Goal: Transaction & Acquisition: Purchase product/service

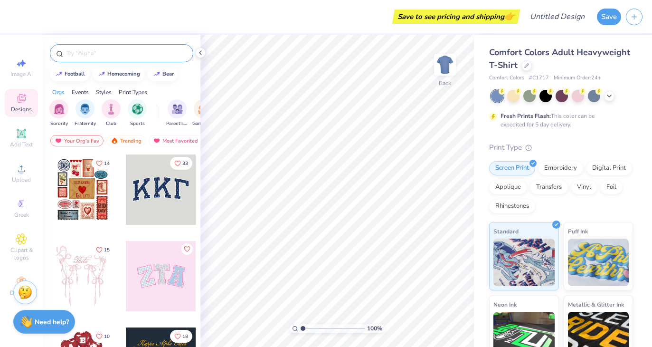
click at [138, 49] on input "text" at bounding box center [127, 53] width 122 height 10
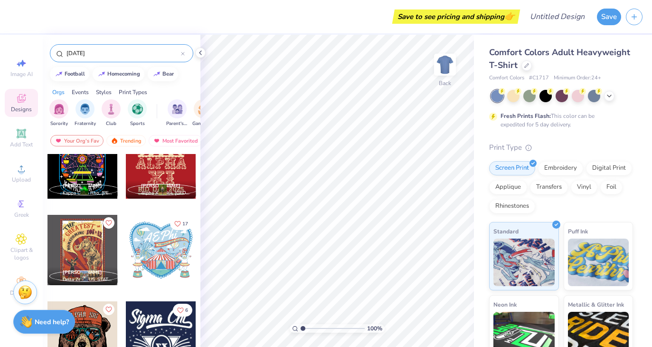
scroll to position [550, 0]
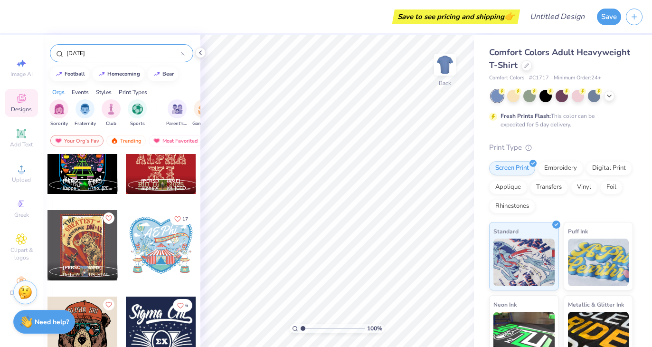
type input "[DATE]"
click at [147, 251] on div at bounding box center [161, 245] width 70 height 70
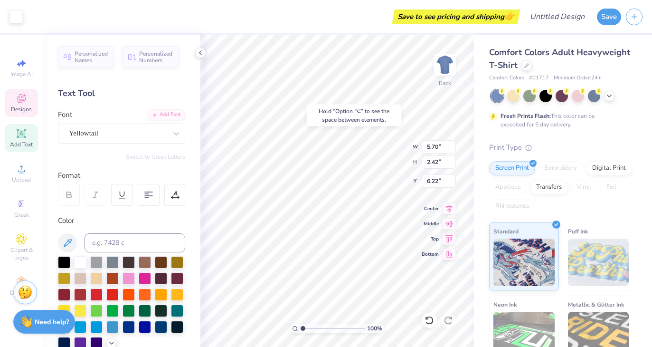
type input "6.22"
type textarea "Sig Dely"
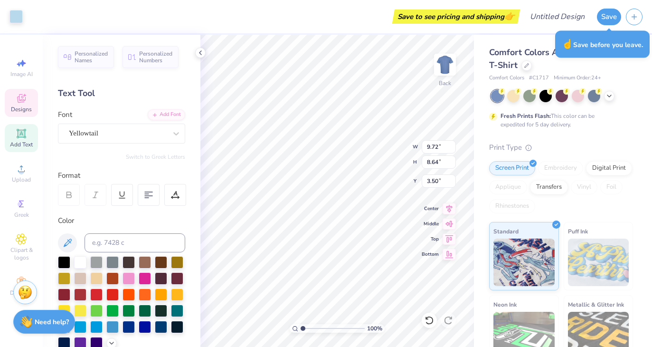
type input "9.72"
type input "8.64"
type input "3.50"
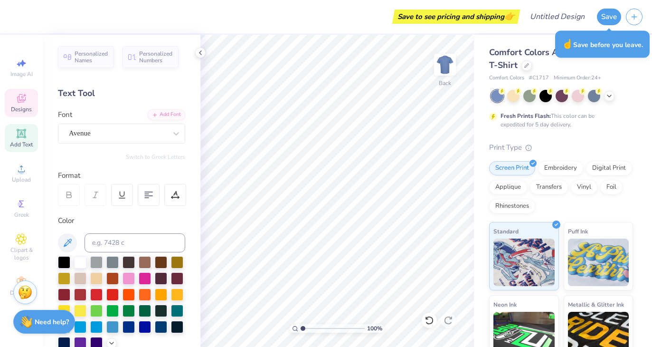
click at [16, 105] on span "Designs" at bounding box center [21, 109] width 21 height 8
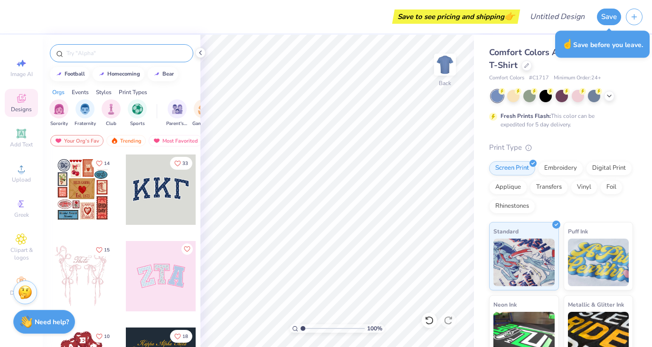
click at [111, 57] on input "text" at bounding box center [127, 53] width 122 height 10
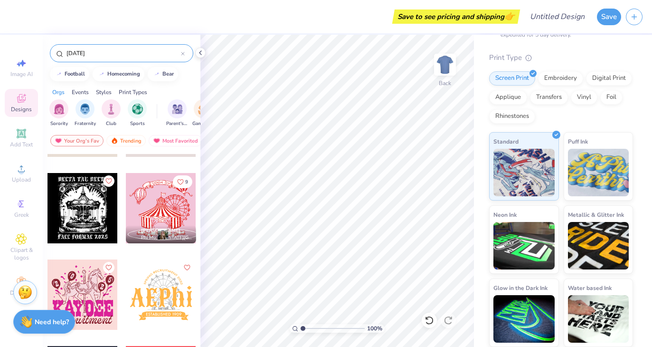
scroll to position [254, 0]
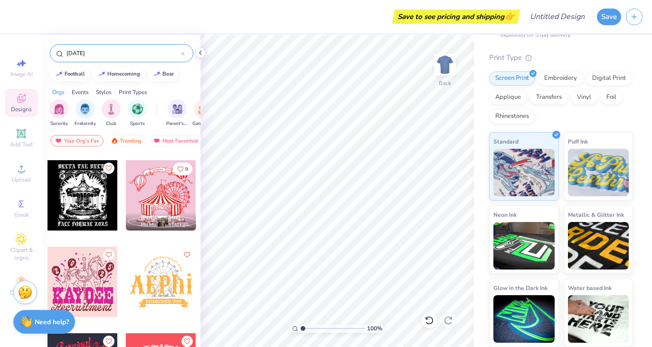
type input "[DATE]"
click at [144, 186] on div at bounding box center [161, 195] width 70 height 70
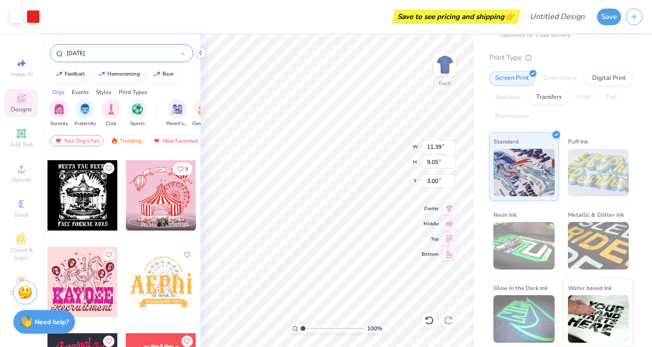
type input "11.39"
type input "9.05"
type input "3.00"
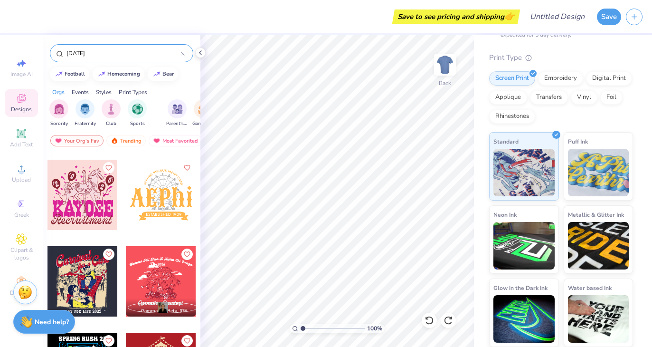
scroll to position [342, 0]
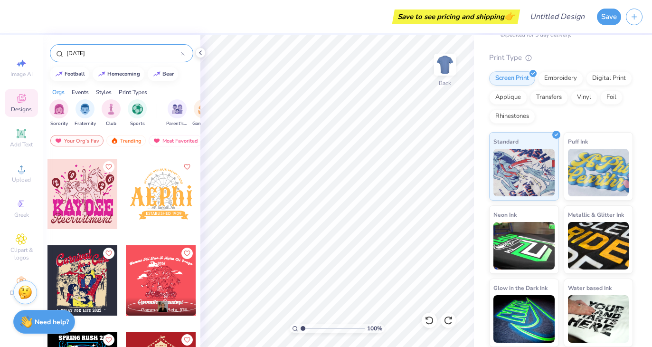
click at [163, 193] on div at bounding box center [161, 194] width 70 height 70
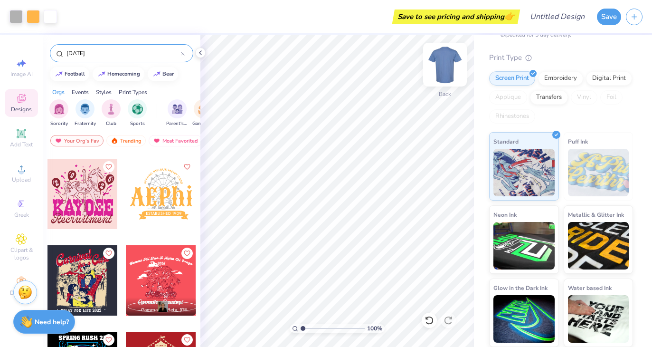
click at [447, 60] on img at bounding box center [445, 65] width 38 height 38
click at [440, 55] on img at bounding box center [445, 65] width 38 height 38
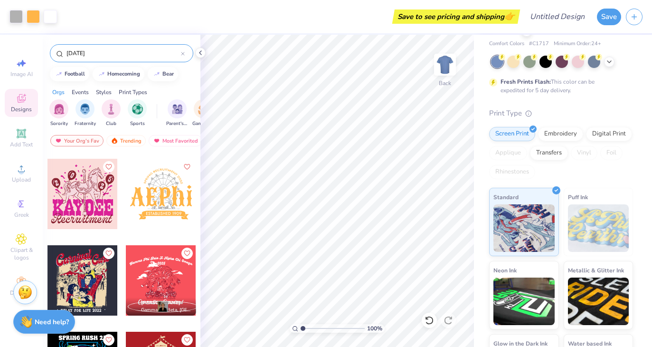
scroll to position [0, 0]
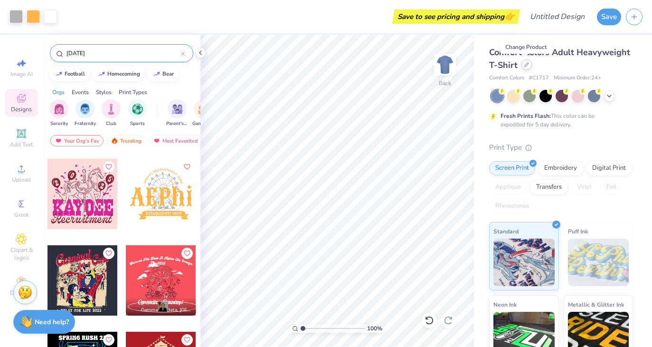
click at [526, 64] on icon at bounding box center [527, 64] width 5 height 5
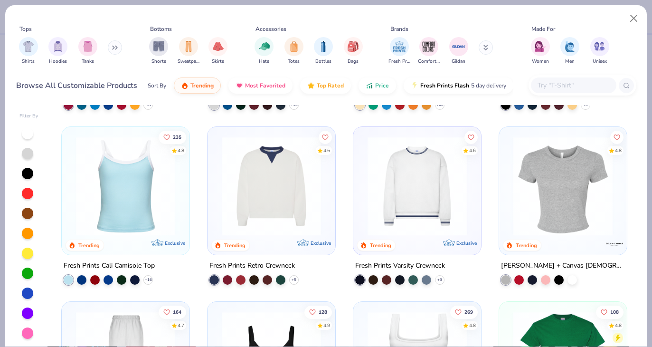
scroll to position [204, 0]
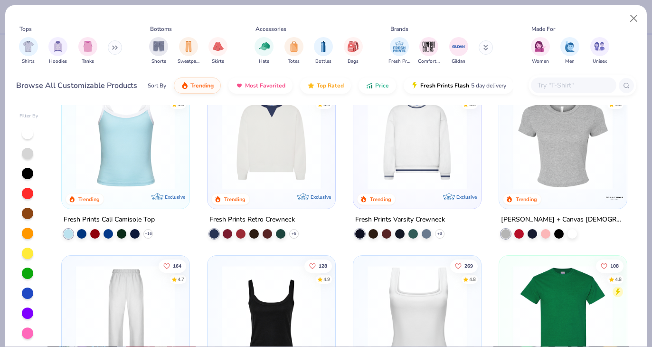
click at [131, 164] on img at bounding box center [125, 139] width 109 height 99
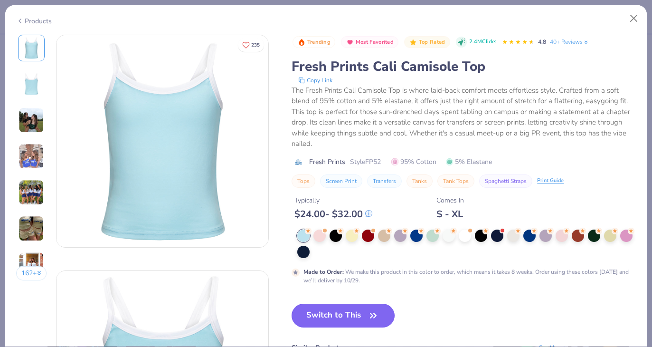
click at [333, 319] on button "Switch to This" at bounding box center [343, 316] width 103 height 24
click at [375, 316] on icon "button" at bounding box center [374, 315] width 6 height 4
click at [331, 310] on button "Switch to This" at bounding box center [343, 316] width 103 height 24
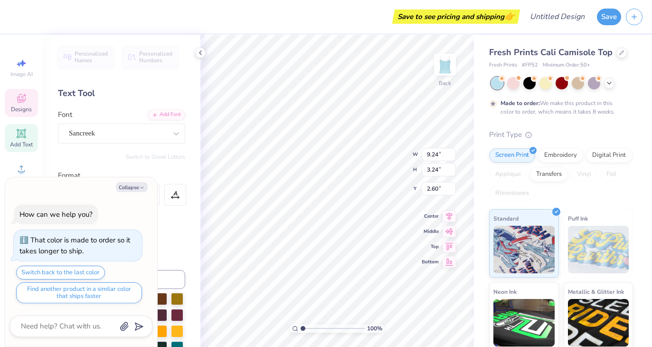
type textarea "x"
type input "3.76"
type textarea "x"
type input "7.28"
type input "1.27"
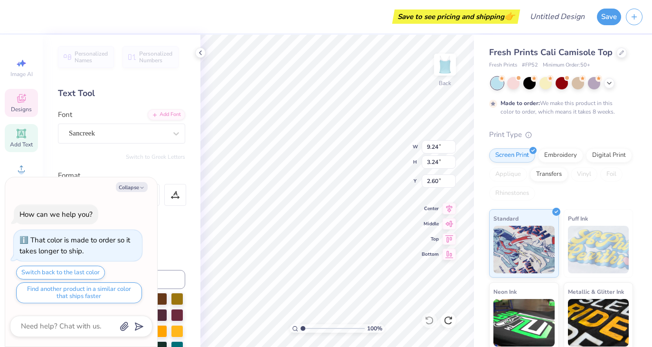
type input "6.44"
type textarea "x"
type input "1.72"
type textarea "x"
type input "6.85"
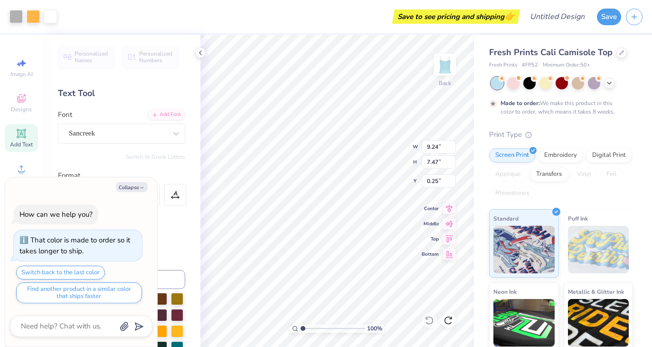
type input "5.54"
type input "2.18"
type textarea "x"
type input "1.46"
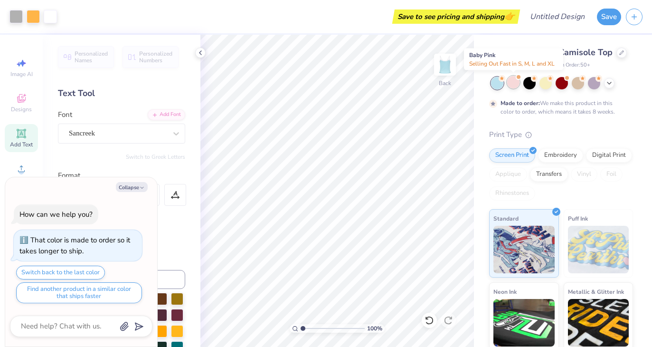
click at [510, 79] on div at bounding box center [514, 82] width 12 height 12
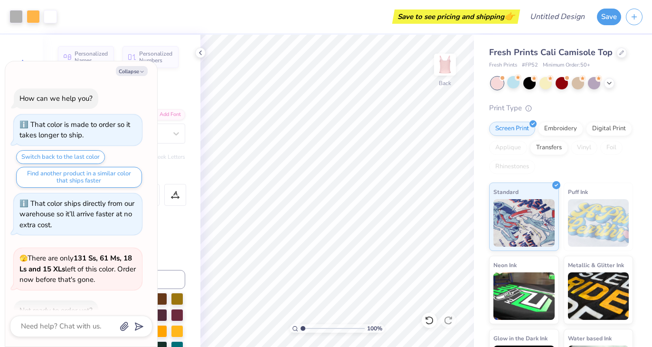
scroll to position [55, 0]
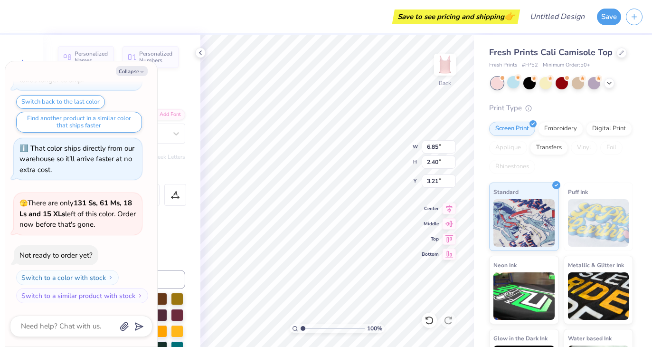
type textarea "x"
type textarea "S"
type textarea "x"
type textarea "Sid"
type textarea "x"
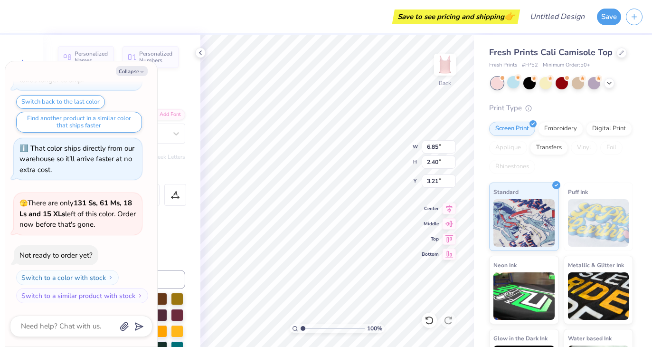
type textarea "Sig"
type textarea "x"
type textarea "Sig"
type textarea "x"
type textarea "Sig D"
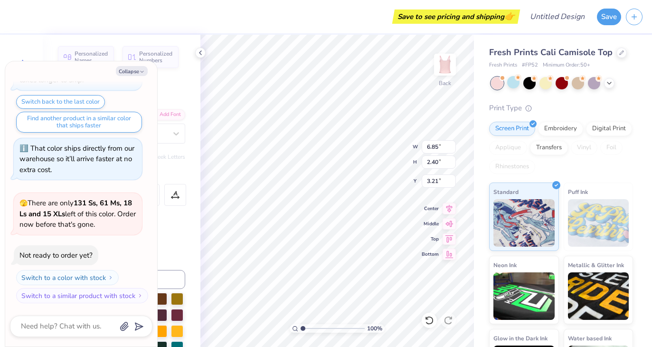
scroll to position [0, 0]
type textarea "x"
type textarea "Sig De"
type textarea "x"
type textarea "Sig Del"
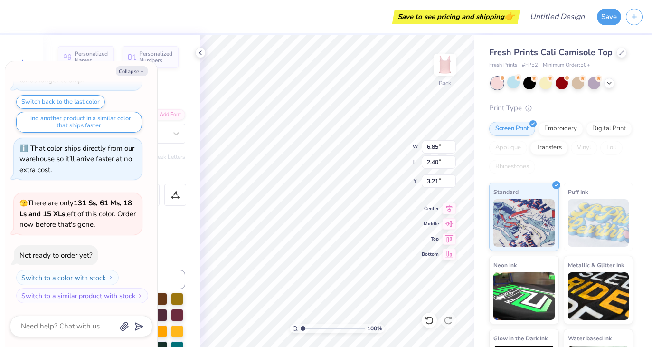
scroll to position [0, 0]
type textarea "x"
type textarea "Sig Delt"
click at [196, 53] on div at bounding box center [200, 53] width 10 height 10
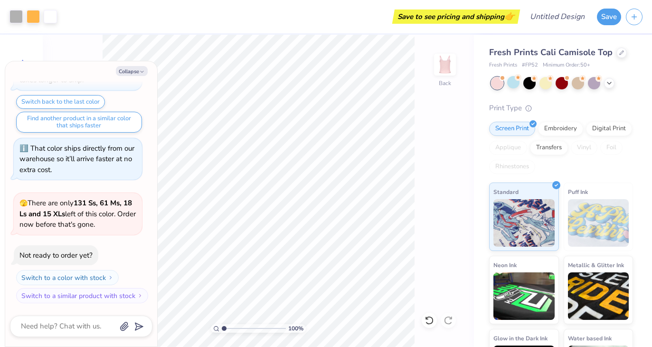
click at [128, 33] on div "Save to see pricing and shipping 👉" at bounding box center [290, 16] width 456 height 33
click at [133, 70] on button "Collapse" at bounding box center [132, 71] width 32 height 10
type textarea "x"
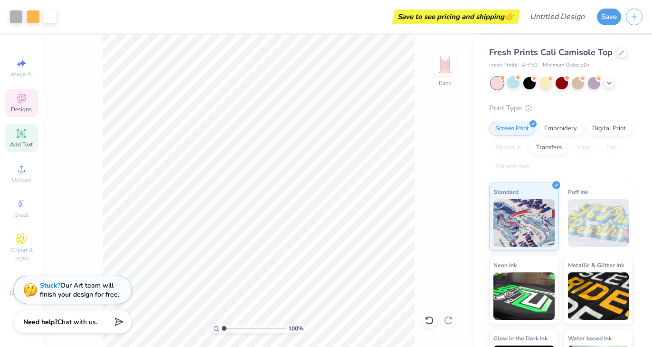
click at [17, 106] on span "Designs" at bounding box center [21, 109] width 21 height 8
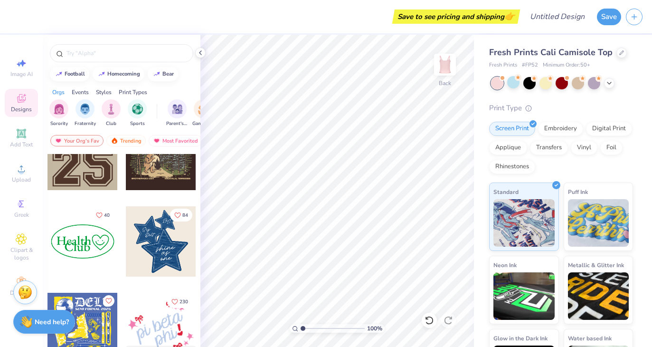
scroll to position [1160, 0]
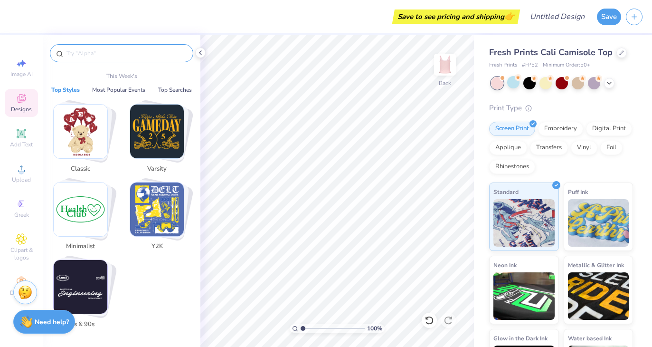
click at [104, 56] on input "text" at bounding box center [127, 53] width 122 height 10
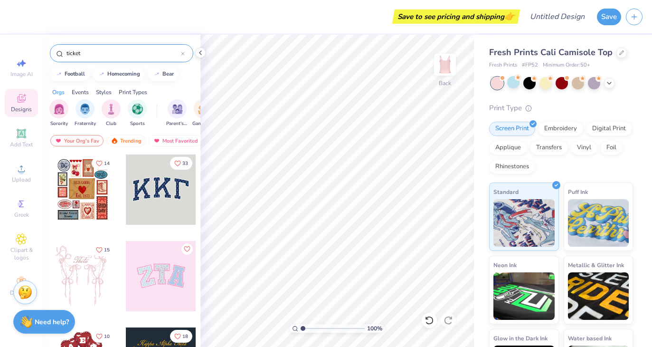
type input "ticket"
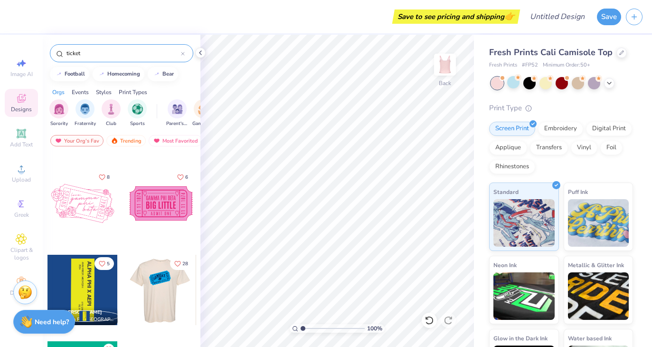
scroll to position [331, 0]
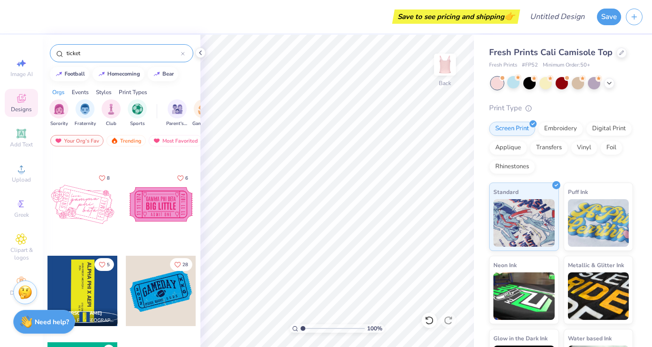
click at [93, 213] on div at bounding box center [83, 204] width 70 height 70
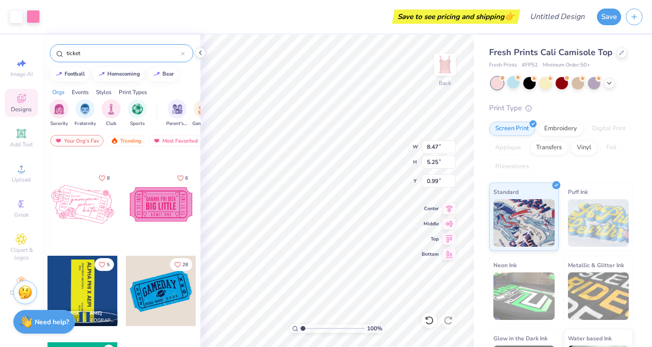
type input "0.99"
type input "2.32"
type input "1.34"
type input "3.02"
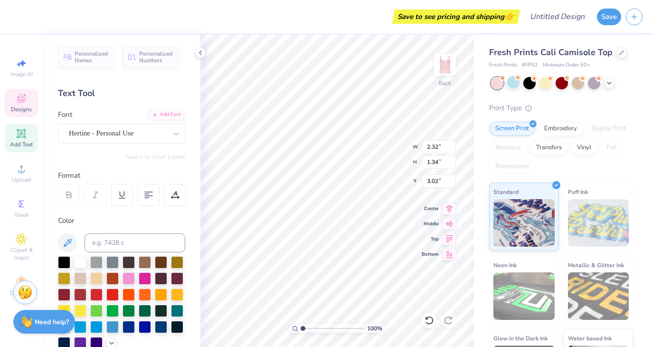
type input "4.01"
type input "0.95"
type input "2.75"
type input "1.11"
type input "2.26"
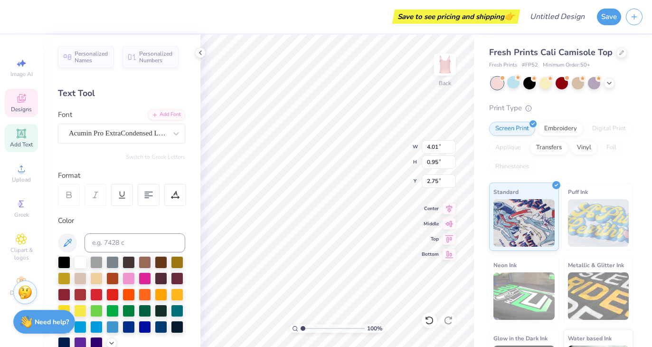
type input "1.89"
type textarea "I"
type input "1.16"
type input "2.34"
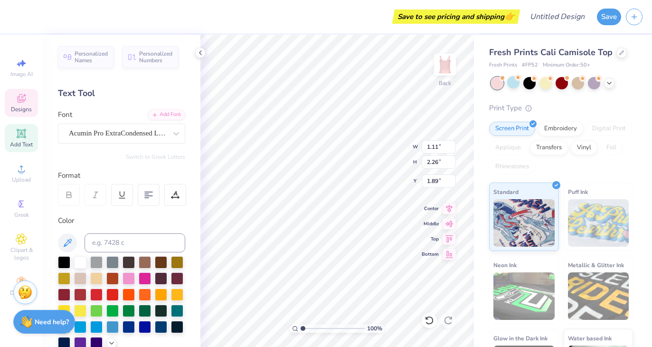
type input "3.07"
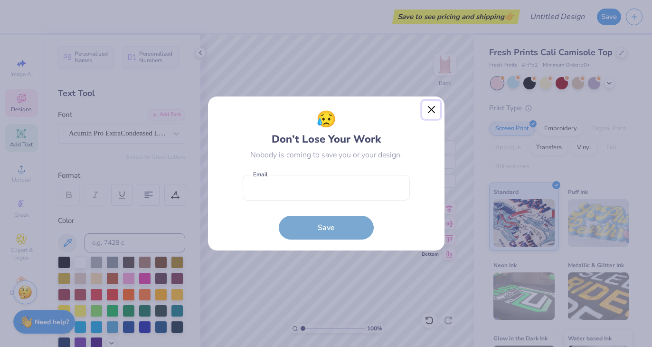
click at [435, 104] on button "Close" at bounding box center [431, 110] width 18 height 18
click at [430, 108] on div "😥 Don’t Lose Your Work Nobody is coming to save you or your design. Email is a …" at bounding box center [326, 173] width 652 height 347
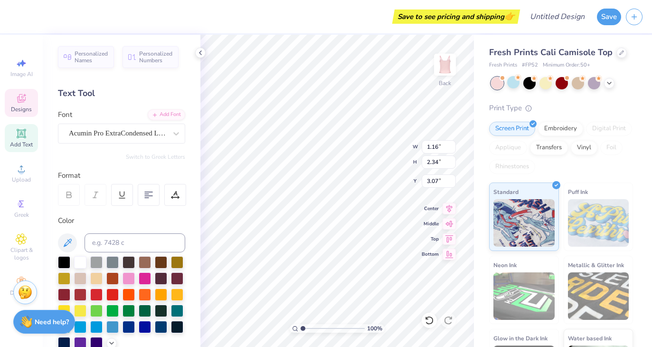
type textarea "M"
type input "2.05"
type input "1.36"
type input "3.79"
type input "4.01"
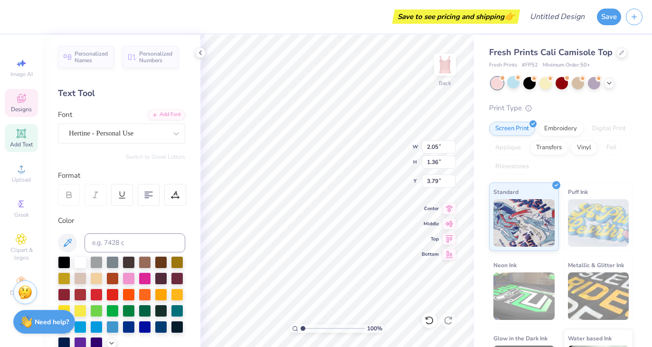
type input "0.95"
type input "2.75"
type input "2.32"
type input "1.34"
type input "3.02"
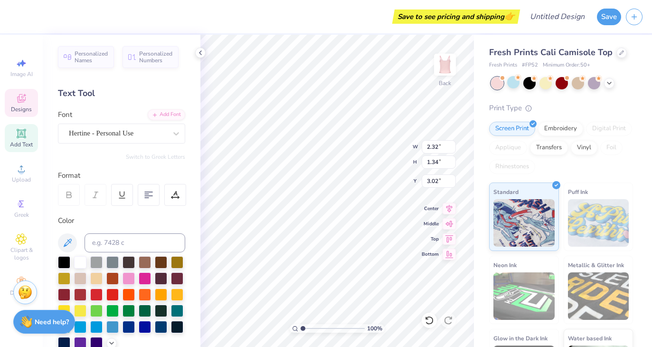
type textarea "phi"
type input "4.66"
type input "2.98"
type input "3.26"
type input "8.22"
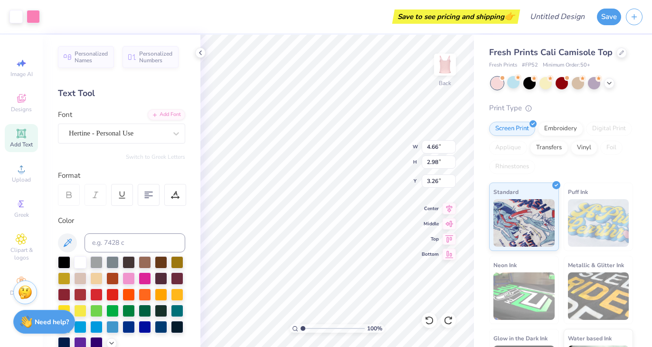
type input "5.25"
type input "0.99"
type input "5.22"
type input "3.23"
type input "1.85"
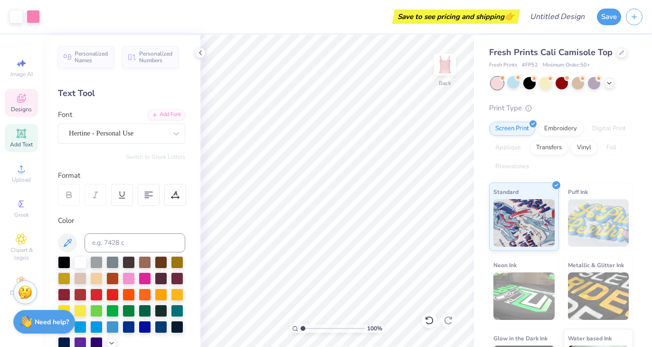
click at [22, 107] on span "Designs" at bounding box center [21, 109] width 21 height 8
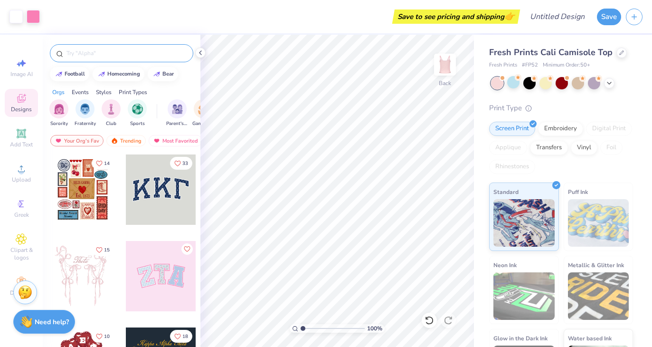
click at [127, 53] on input "text" at bounding box center [127, 53] width 122 height 10
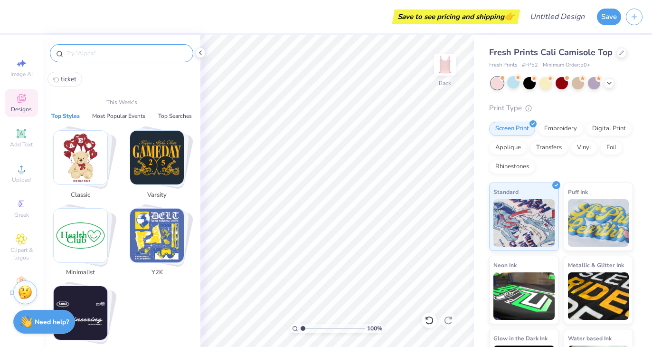
click at [144, 54] on input "text" at bounding box center [127, 53] width 122 height 10
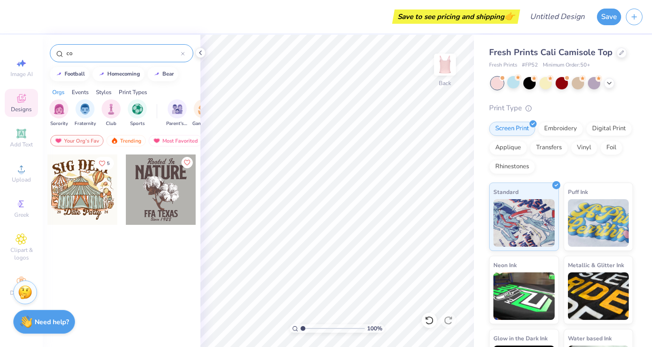
type input "c"
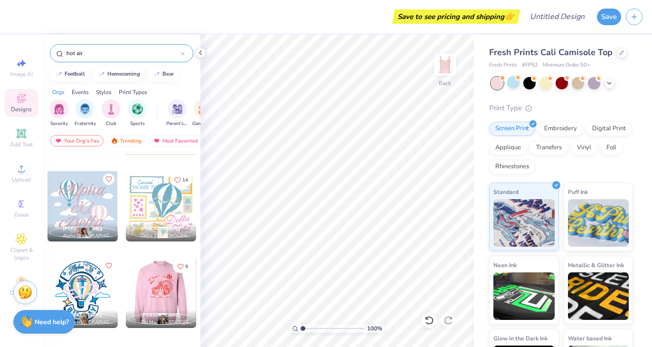
scroll to position [52, 0]
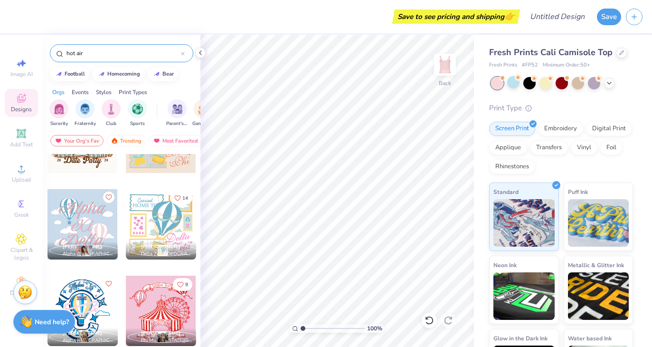
type input "hot air"
click at [86, 220] on div at bounding box center [83, 224] width 70 height 70
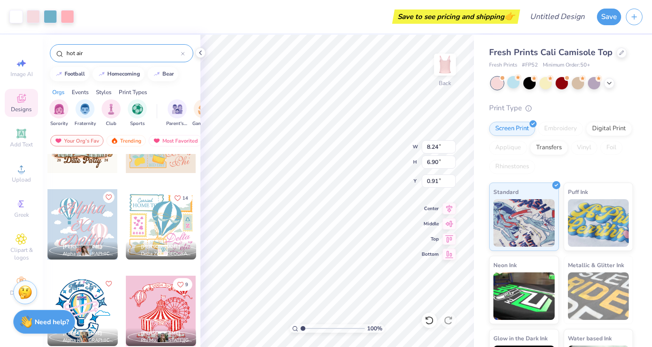
type input "0.91"
type input "6.20"
type input "2.31"
type input "1.32"
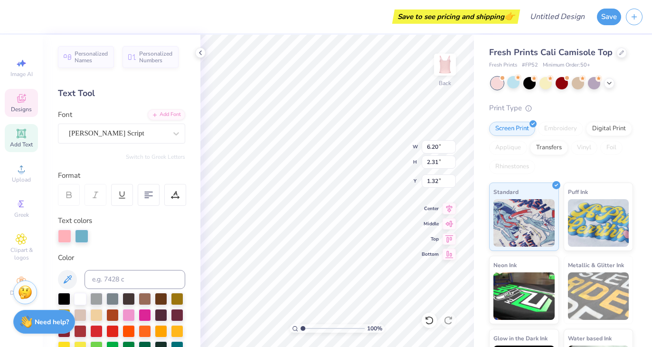
type textarea "s"
type textarea "Sigma"
type input "2.97"
type input "1.66"
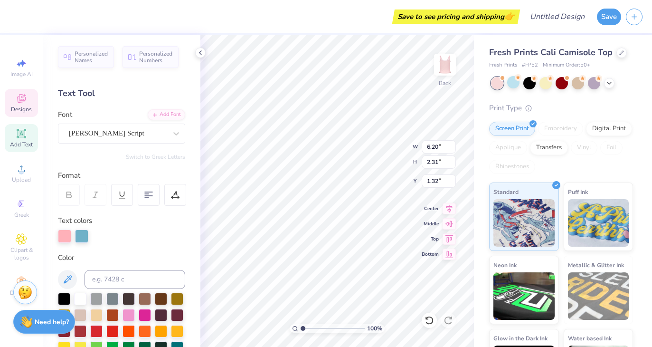
type input "3.69"
type textarea "i"
type textarea "Delta"
type input "5.93"
type input "1.73"
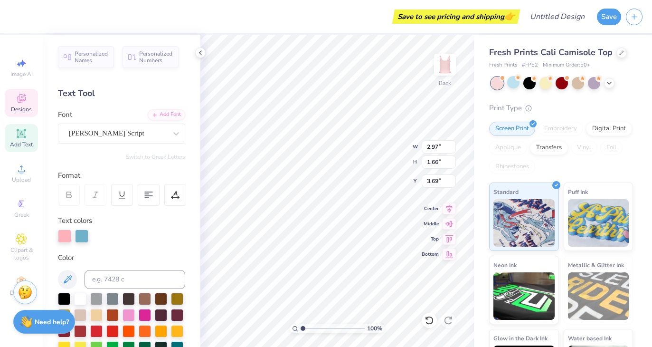
type input "5.55"
type textarea "Tau"
click at [429, 222] on span "Middle" at bounding box center [430, 223] width 17 height 7
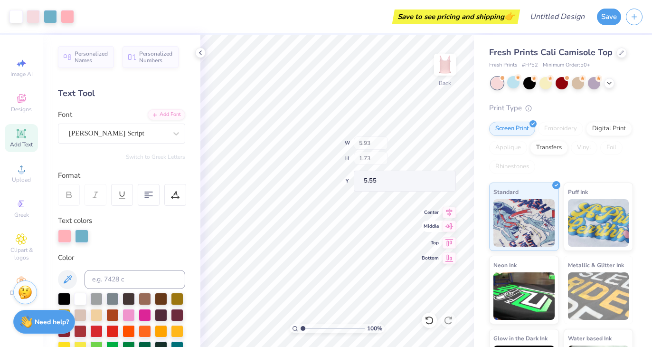
type input "1.92"
type input "2.38"
type input "5.81"
type input "4.24"
type input "4.82"
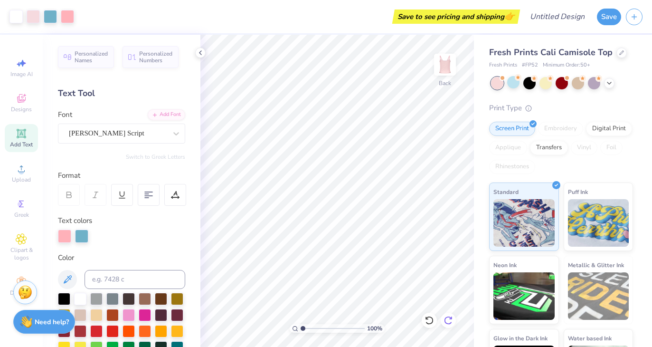
click at [453, 321] on icon at bounding box center [449, 321] width 10 height 10
click at [449, 318] on icon at bounding box center [449, 321] width 10 height 10
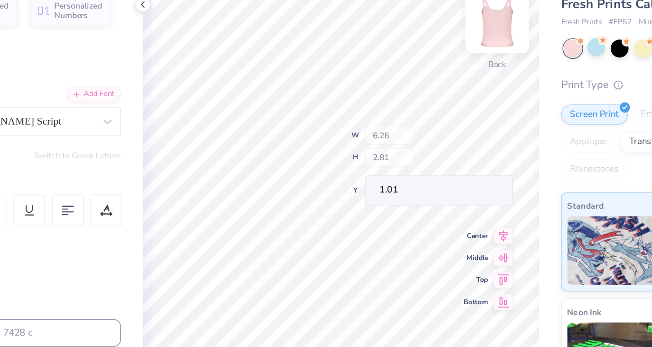
type input "1.01"
type input "0.69"
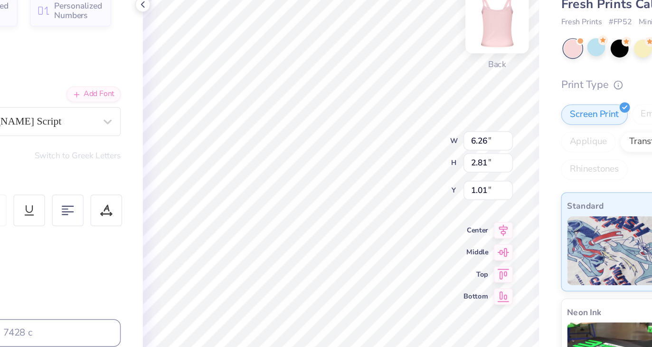
type input "0.85"
type input "6.24"
type input "5.81"
type input "2.21"
type input "7.87"
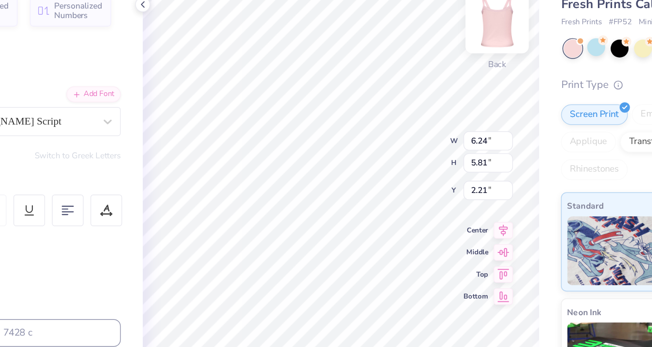
type input "7.33"
type input "0.69"
type input "6.25"
type input "5.56"
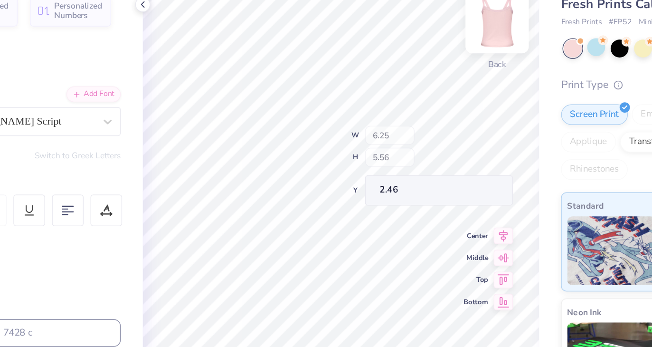
type input "1.44"
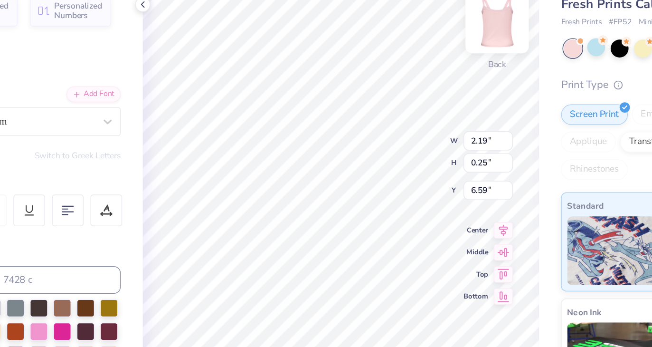
scroll to position [0, 1]
type textarea "5"
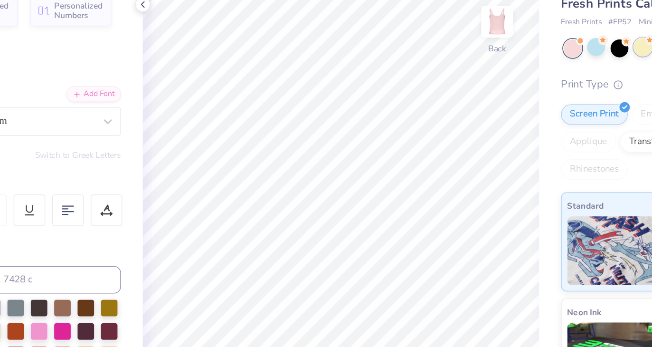
click at [544, 81] on div at bounding box center [546, 82] width 12 height 12
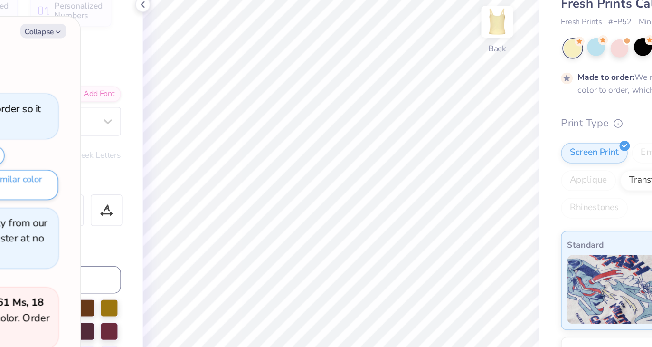
scroll to position [134, 0]
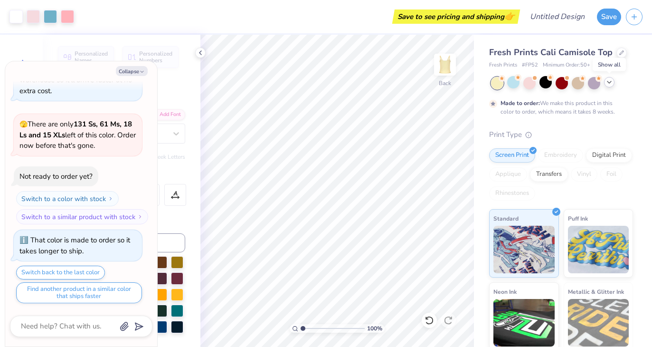
click at [610, 85] on icon at bounding box center [610, 82] width 8 height 8
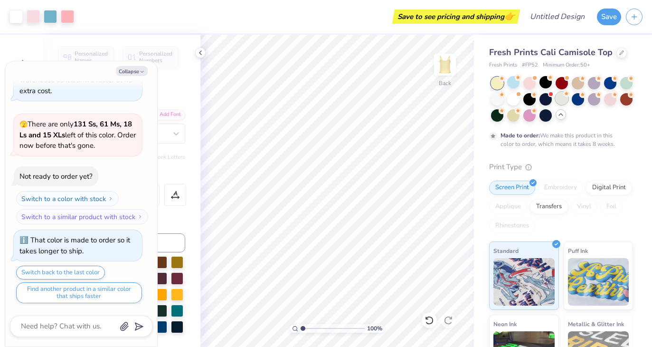
click at [561, 101] on div at bounding box center [562, 98] width 12 height 12
click at [198, 50] on icon at bounding box center [201, 53] width 8 height 8
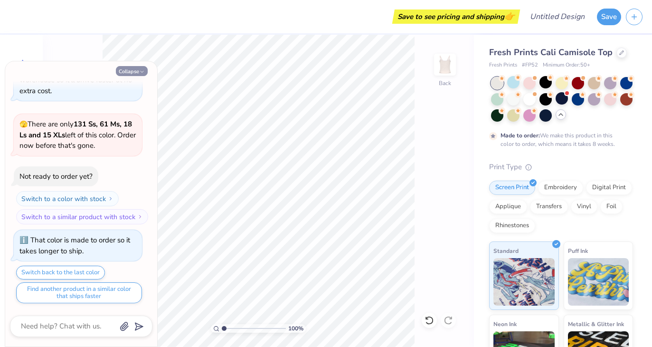
click at [133, 70] on button "Collapse" at bounding box center [132, 71] width 32 height 10
type textarea "x"
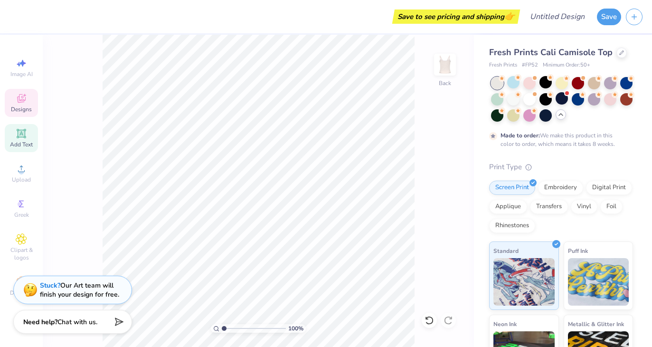
click at [22, 96] on icon at bounding box center [21, 98] width 9 height 9
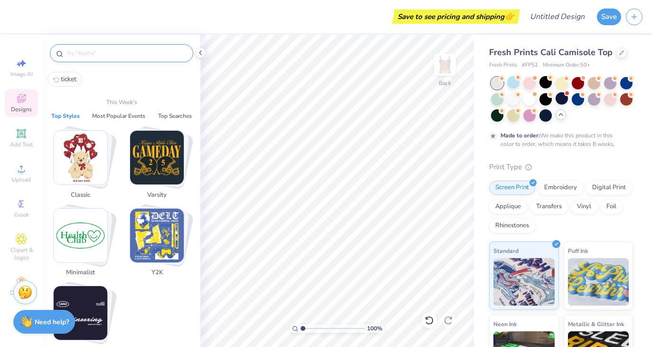
click at [134, 53] on input "text" at bounding box center [127, 53] width 122 height 10
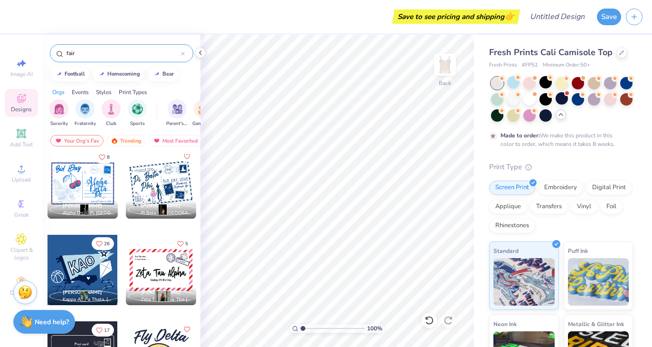
scroll to position [4629, 0]
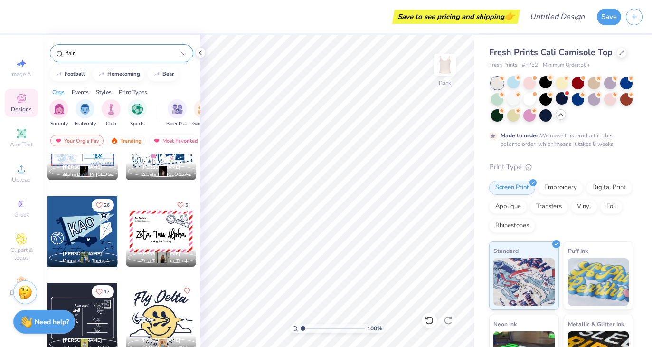
type input "fair"
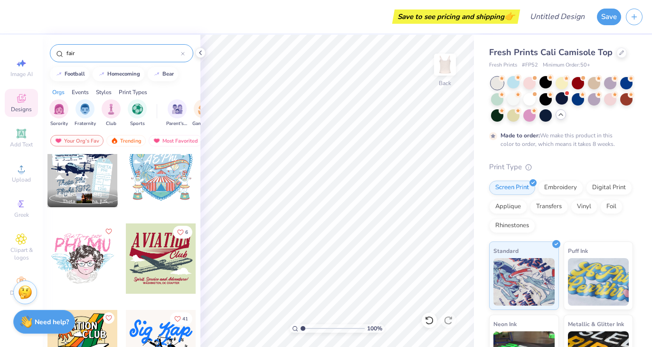
scroll to position [5116, 0]
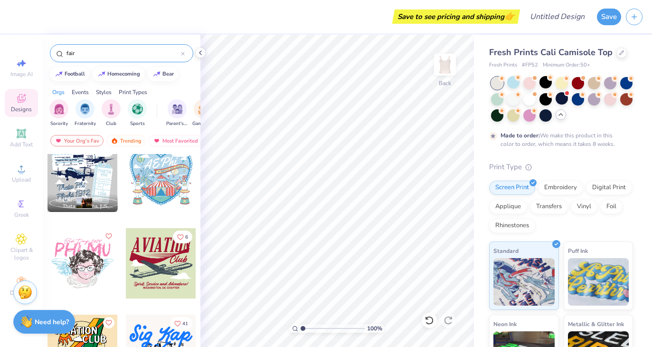
click at [153, 191] on div at bounding box center [161, 177] width 70 height 70
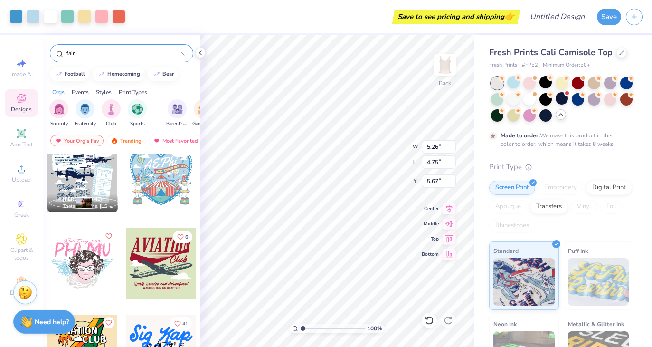
type input "5.26"
type input "4.75"
type input "1.07"
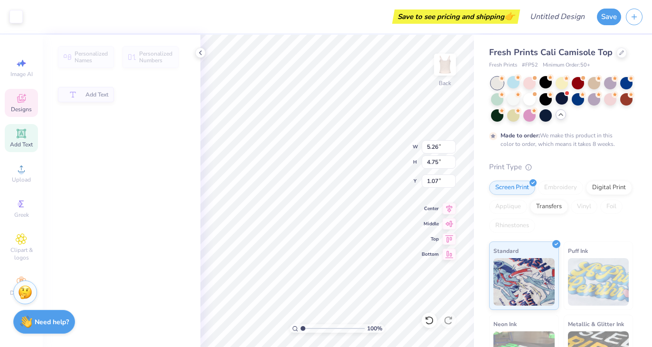
type input "2.81"
type input "1.19"
type input "2.01"
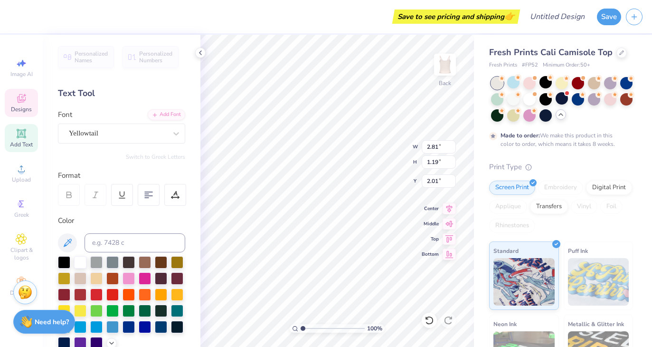
scroll to position [0, 0]
type textarea "Sig Delt"
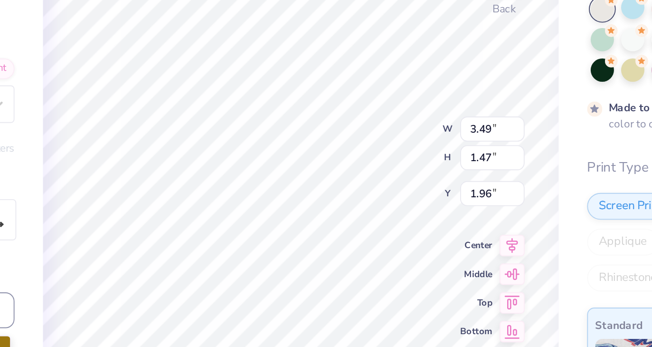
type input "1.91"
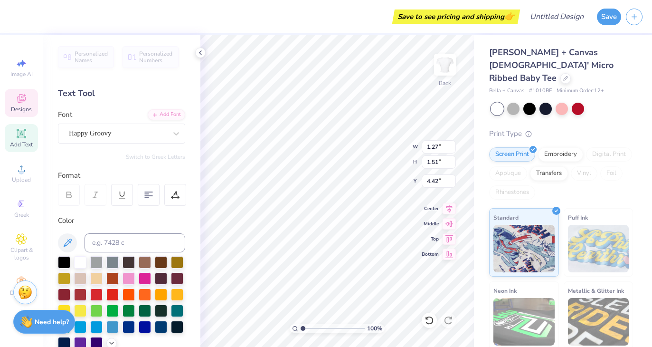
type textarea "S"
type input "1.06"
type input "1.44"
type input "2.79"
type textarea "D"
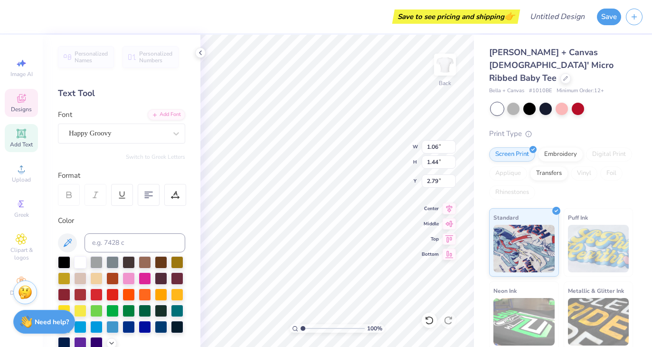
type input "1.27"
type input "1.31"
type input "4.67"
type textarea "G"
type textarea "T"
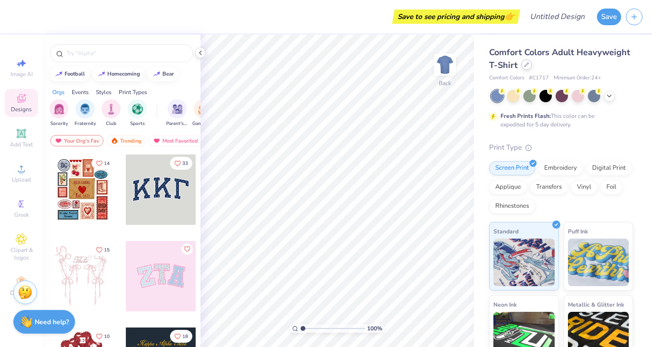
click at [527, 64] on icon at bounding box center [527, 65] width 4 height 4
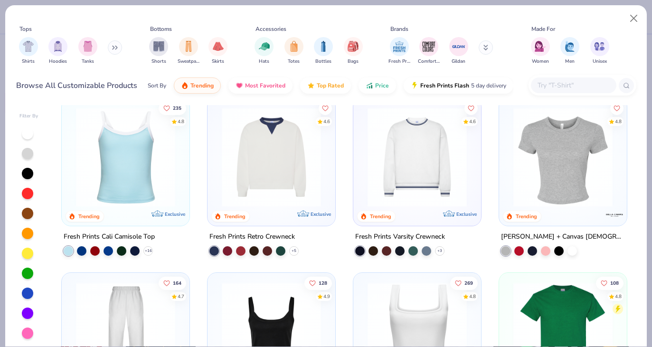
scroll to position [202, 0]
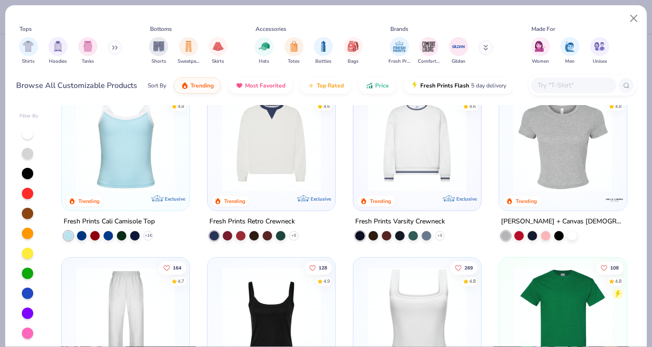
click at [150, 152] on img at bounding box center [125, 141] width 109 height 99
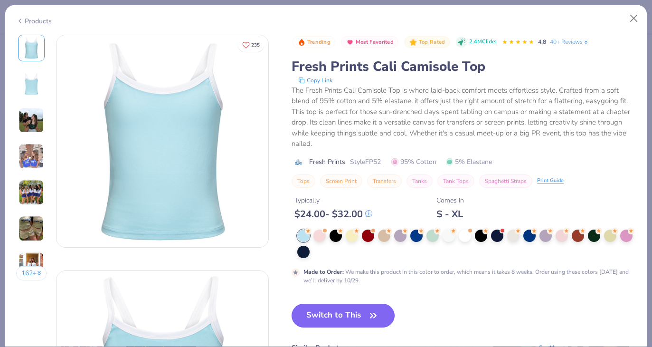
click at [319, 314] on button "Switch to This" at bounding box center [343, 316] width 103 height 24
type textarea "x"
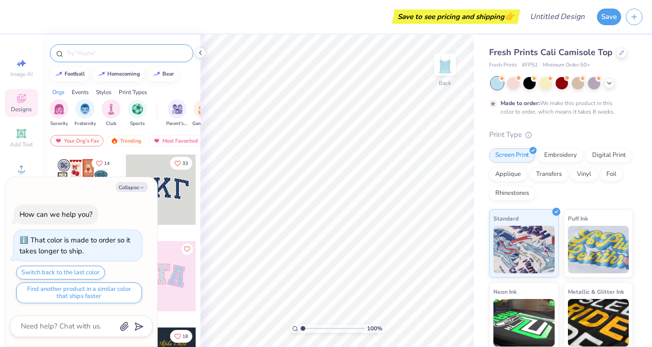
click at [95, 53] on input "text" at bounding box center [127, 53] width 122 height 10
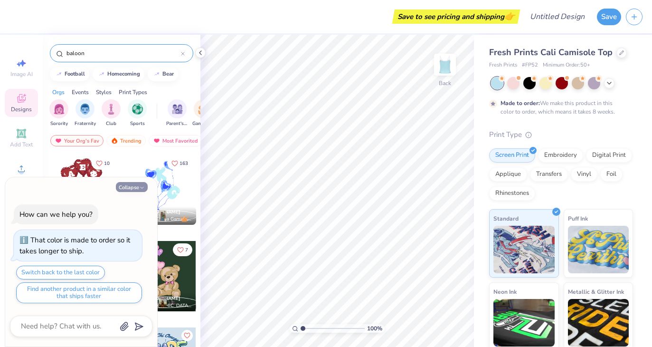
type input "baloon"
click at [132, 188] on button "Collapse" at bounding box center [132, 187] width 32 height 10
type textarea "x"
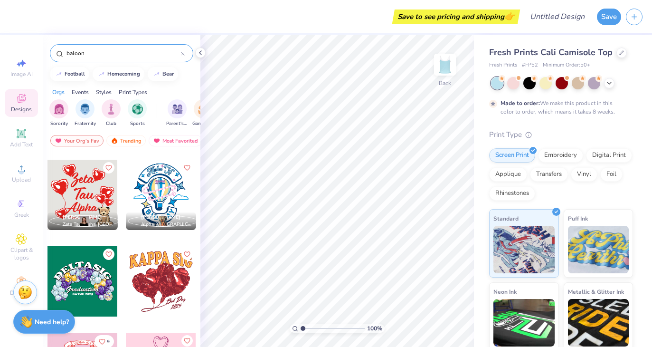
scroll to position [688, 0]
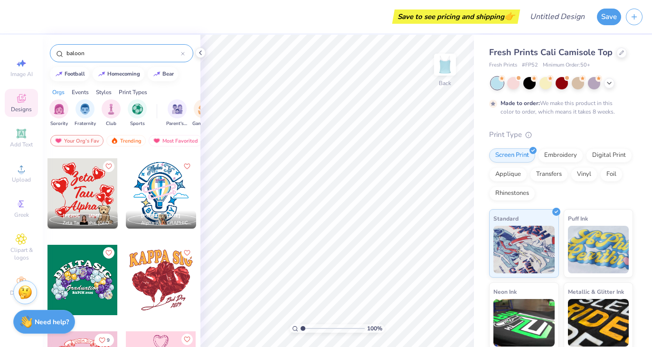
click at [92, 197] on div at bounding box center [83, 193] width 70 height 70
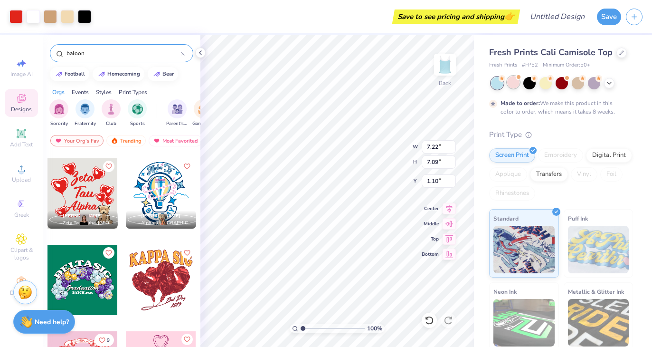
type input "1.10"
click at [517, 87] on div at bounding box center [514, 82] width 12 height 12
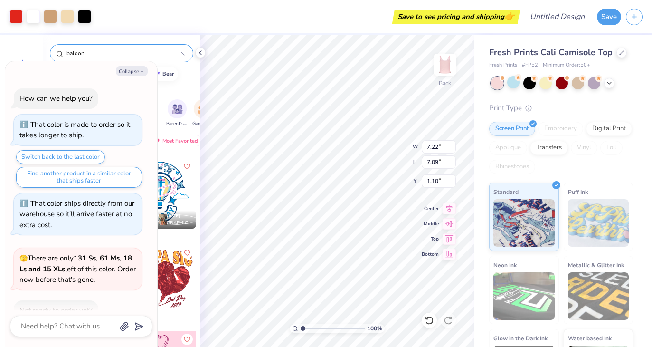
scroll to position [55, 0]
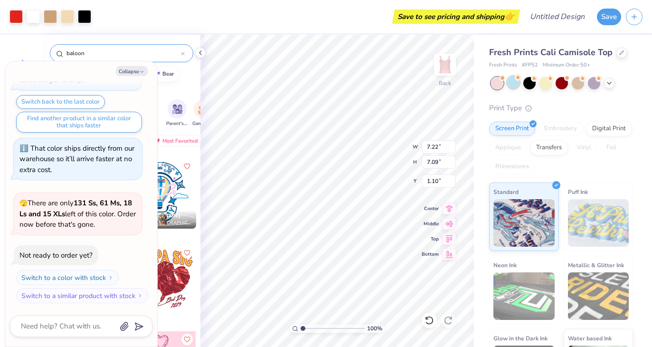
type textarea "x"
type input "3.10"
type input "0.44"
type input "7.06"
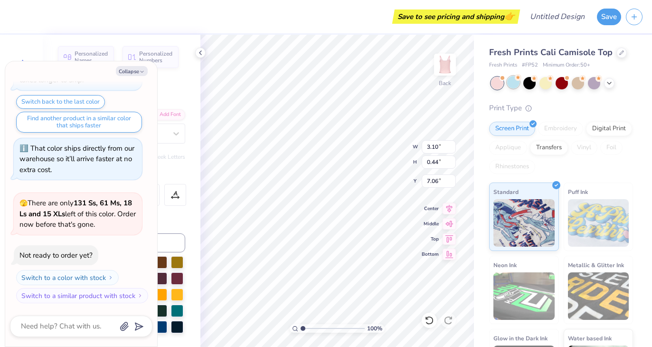
type textarea "x"
type input "2.76"
type input "1.71"
type input "2.08"
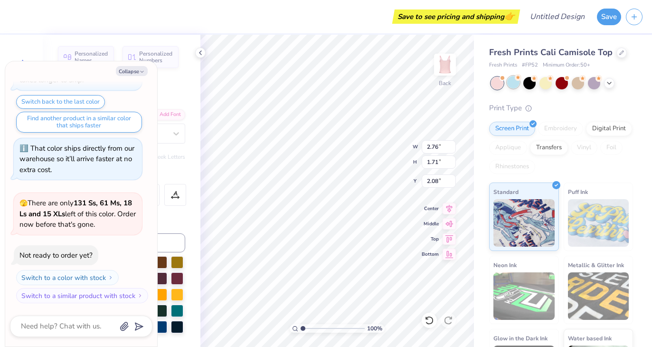
type textarea "x"
type textarea "S"
type textarea "x"
type textarea "Sig"
type textarea "x"
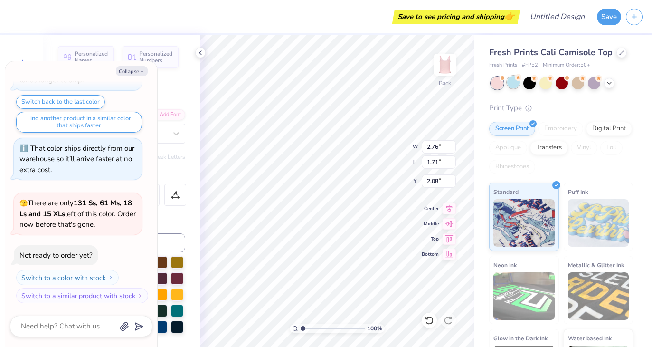
type textarea "Sigm"
type textarea "x"
type textarea "Sigma"
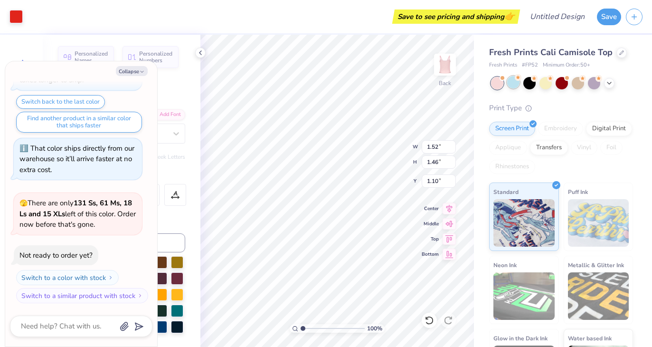
type textarea "x"
type input "0.95"
type textarea "x"
type input "1.10"
type textarea "x"
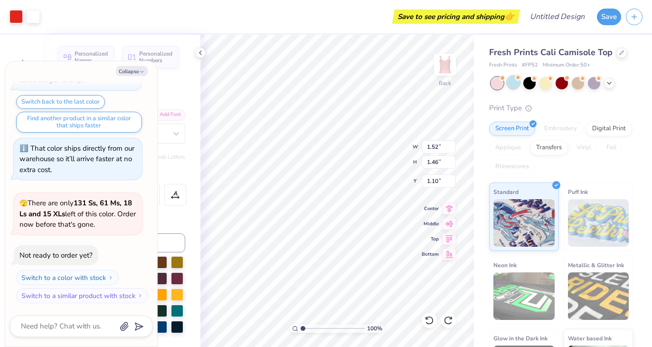
type input "1.09"
type textarea "x"
type input "1.49"
type input "1.01"
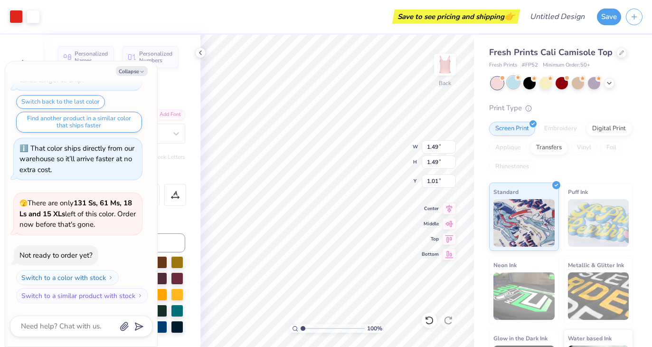
type textarea "x"
type input "1.06"
click at [369, 137] on div "100 % Back W 1.49 1.49 " H 1.49 1.49 " Y 1.06 1.06 " Center Middle Top Bottom" at bounding box center [338, 191] width 274 height 312
type textarea "x"
type input "1.32"
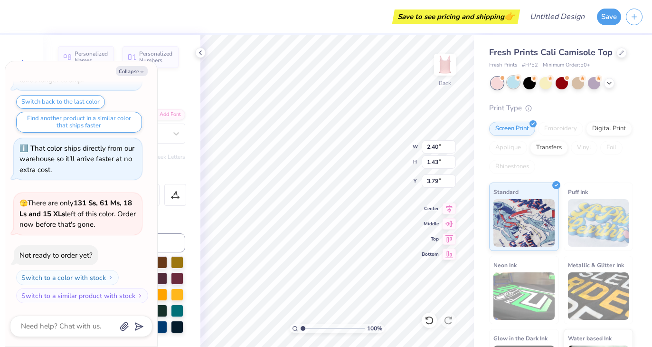
type textarea "x"
type textarea "D"
type textarea "x"
type textarea "De"
type textarea "x"
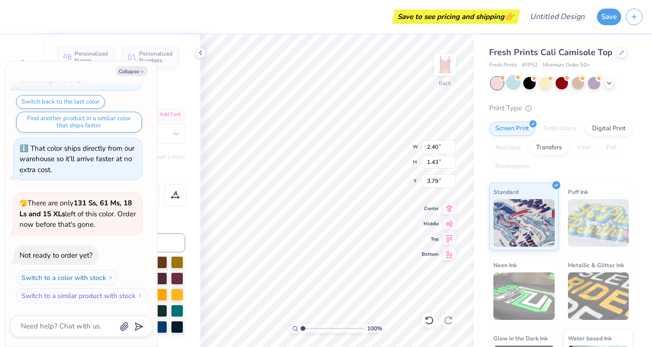
type textarea "Del"
type textarea "x"
type textarea "Delt"
type textarea "x"
type textarea "Delta"
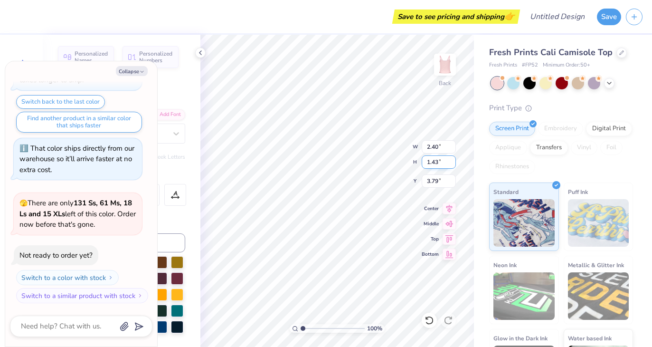
click at [395, 154] on div "100 % Back W 2.40 2.40 " H 1.43 1.43 " Y 3.79 3.79 " Center Middle Top Bottom" at bounding box center [338, 191] width 274 height 312
type textarea "x"
type input "3.41"
type textarea "x"
type input "5.73"
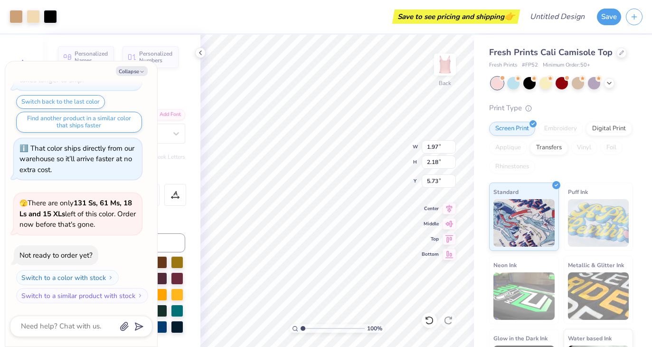
type textarea "x"
type input "0.98"
type input "0.78"
type input "4.75"
type textarea "x"
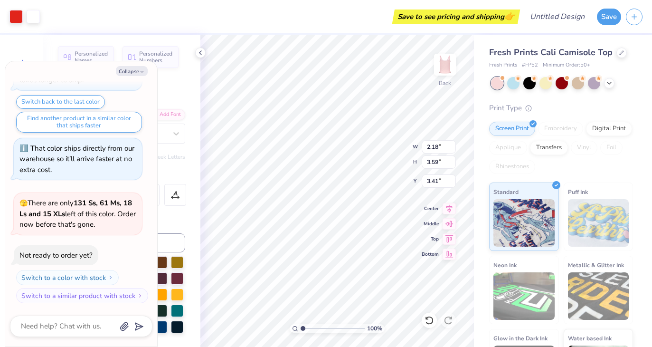
type input "2.25"
type input "3.39"
type textarea "x"
type textarea "Alha"
type textarea "x"
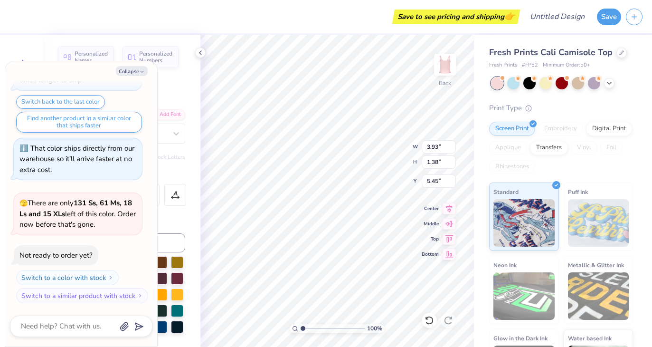
type textarea "Aha"
type textarea "x"
type textarea "Ah"
type textarea "x"
type textarea "A"
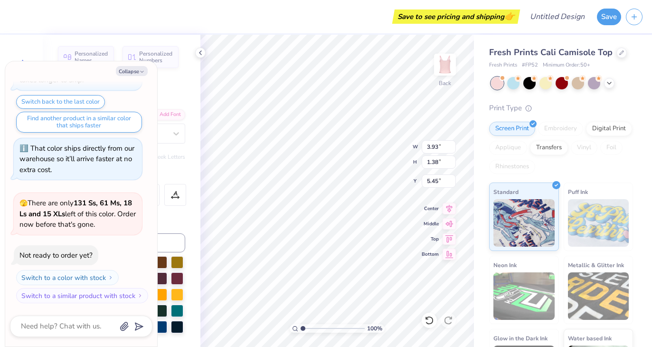
type textarea "x"
type textarea "T"
type textarea "x"
type textarea "Ta"
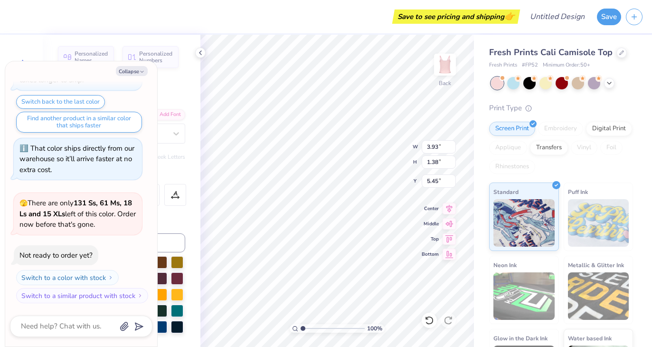
type textarea "x"
type textarea "Tau"
type textarea "x"
type input "7.91"
type textarea "x"
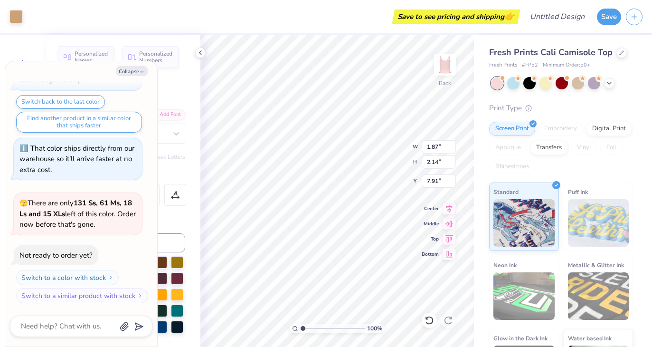
type input "5.77"
type textarea "x"
type input "5.29"
type textarea "x"
type input "3.39"
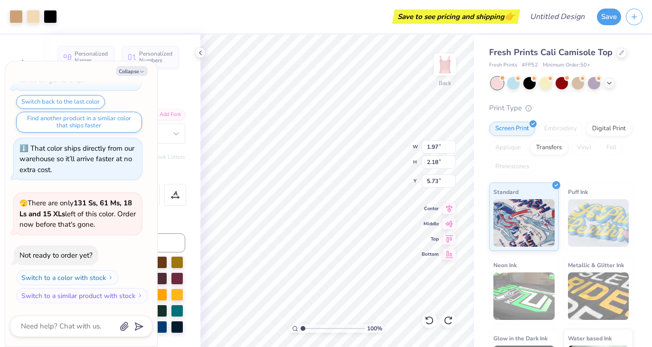
type textarea "x"
type input "7.43"
type textarea "x"
type input "0.98"
type input "0.78"
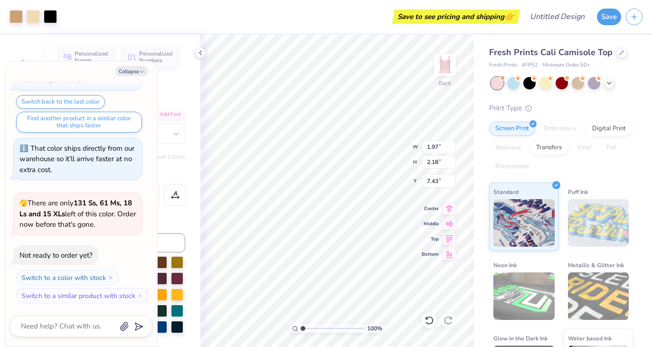
type input "4.75"
type textarea "x"
type input "5.52"
type textarea "x"
type input "4.75"
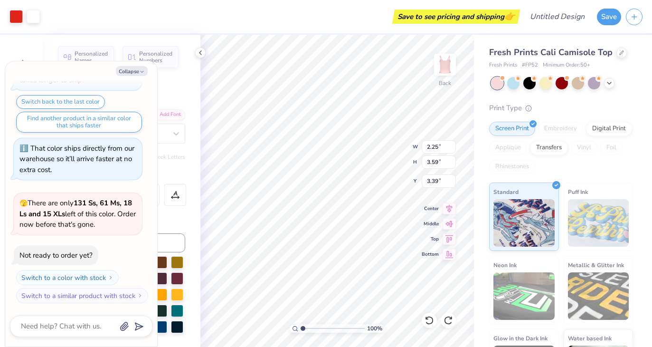
type textarea "x"
type input "4.34"
click at [398, 163] on div "100 % Back W 2.25 2.25 " H 3.59 3.59 " Y 4.34 4.34 " Center Middle Top Bottom" at bounding box center [338, 191] width 274 height 312
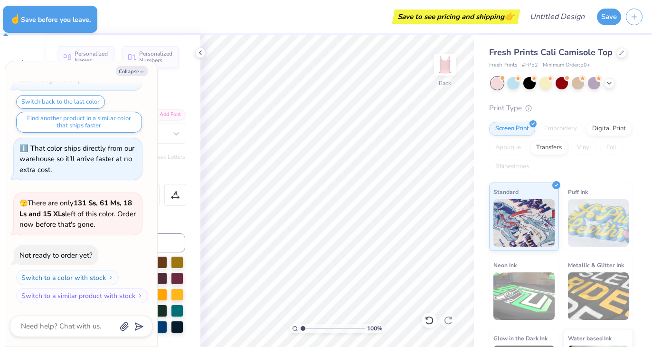
type textarea "x"
